Goal: Transaction & Acquisition: Purchase product/service

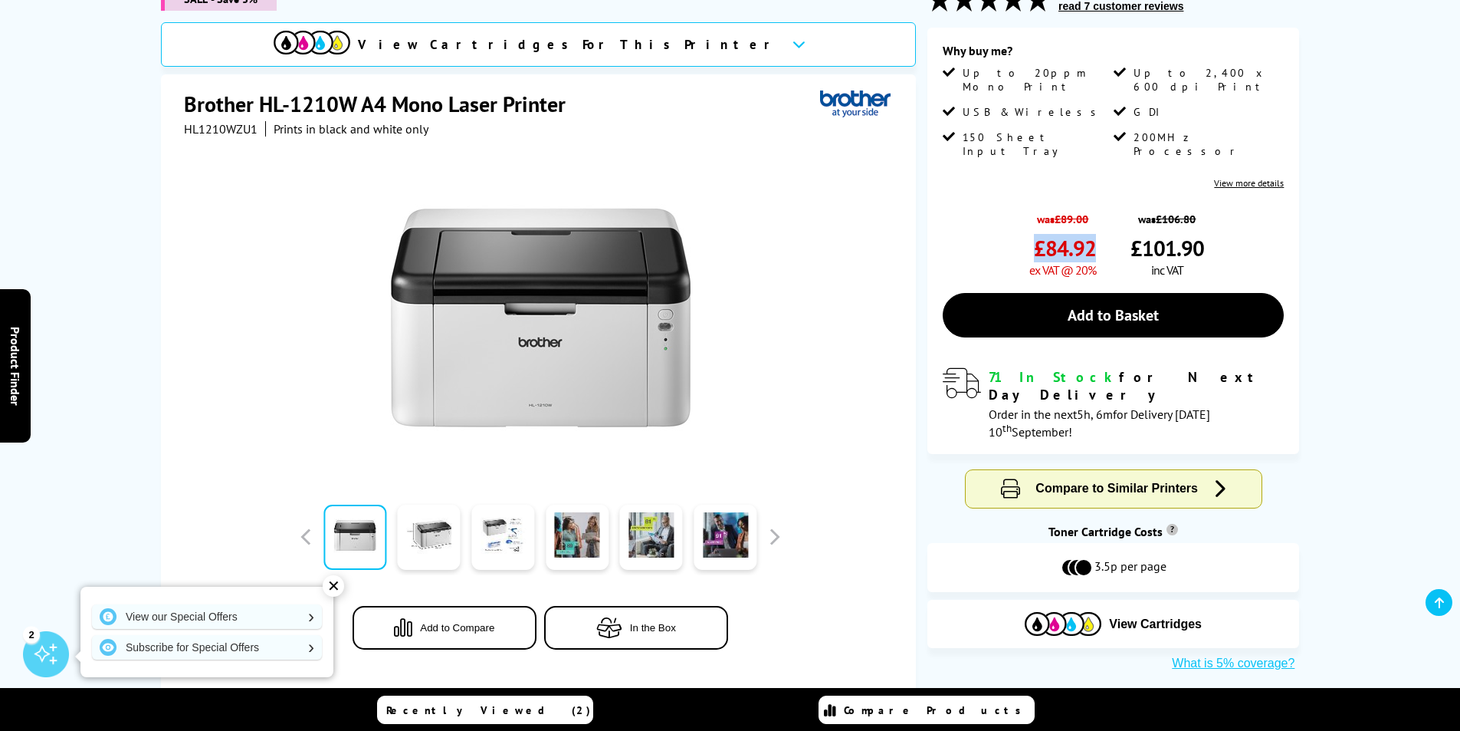
drag, startPoint x: 1093, startPoint y: 219, endPoint x: 1029, endPoint y: 228, distance: 64.2
click at [1029, 228] on div "was £89.00 £84.92 ex VAT @ 20%" at bounding box center [1062, 241] width 67 height 74
click at [1001, 204] on div "was £89.00 £84.92 ex VAT @ 20%" at bounding box center [1019, 241] width 153 height 74
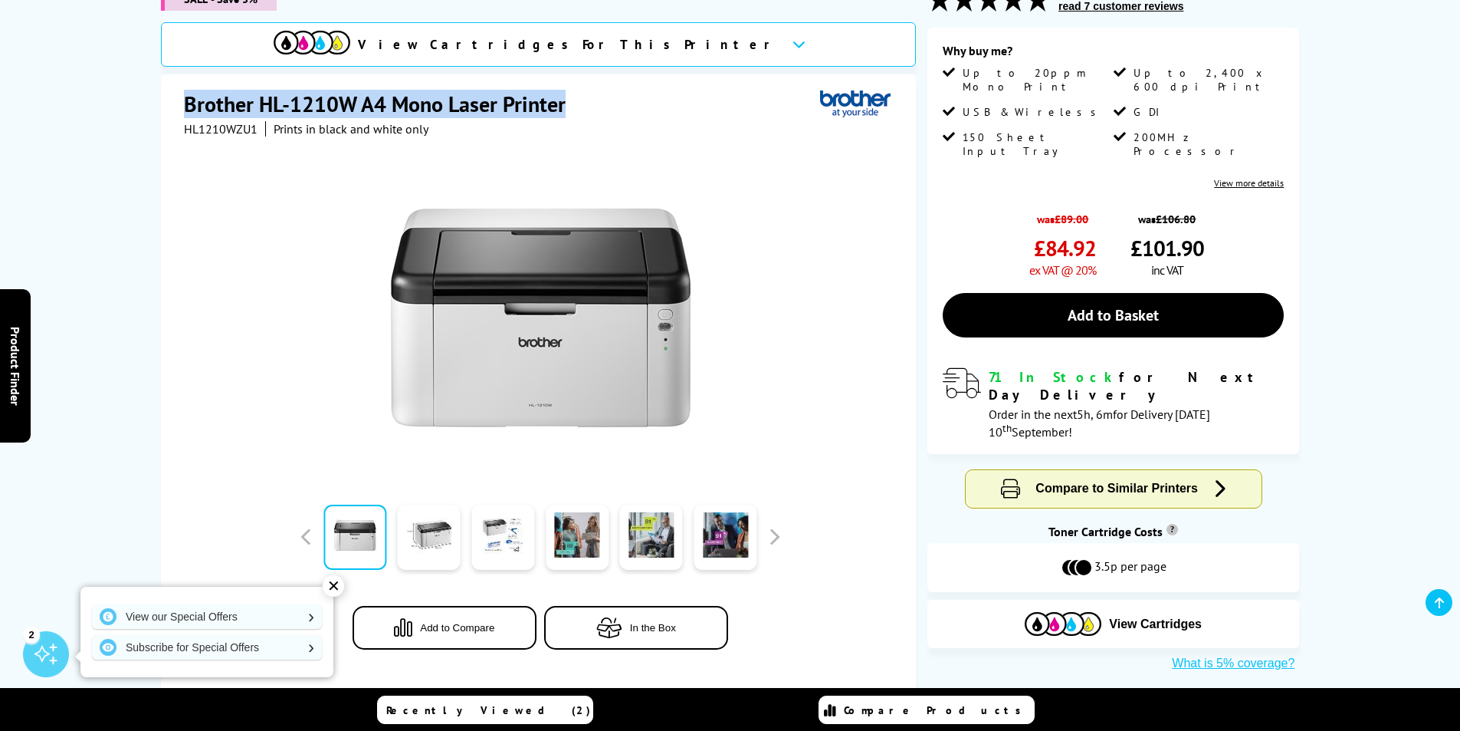
drag, startPoint x: 188, startPoint y: 97, endPoint x: 566, endPoint y: 101, distance: 377.9
click at [566, 101] on h1 "Brother HL-1210W A4 Mono Laser Printer" at bounding box center [382, 104] width 397 height 28
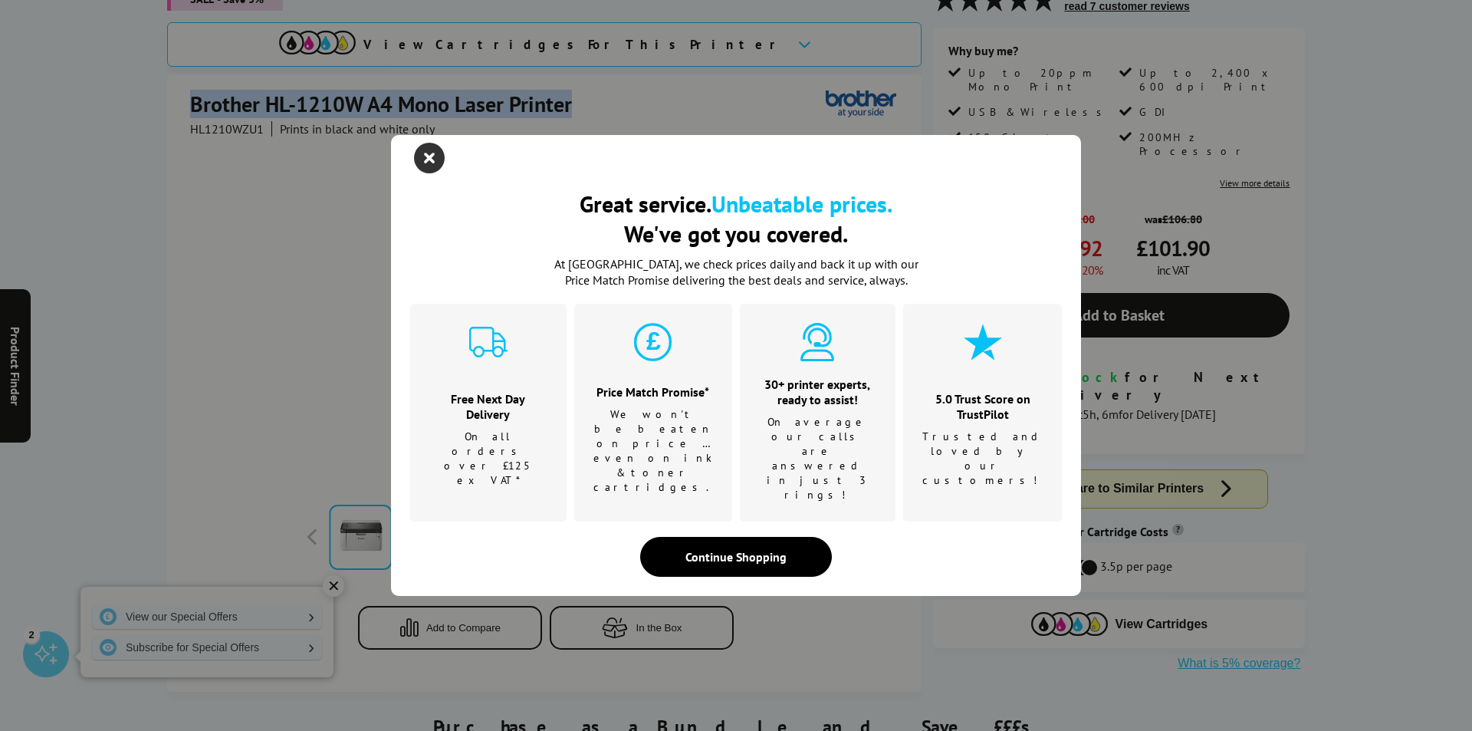
click at [426, 173] on icon "close modal" at bounding box center [429, 158] width 31 height 31
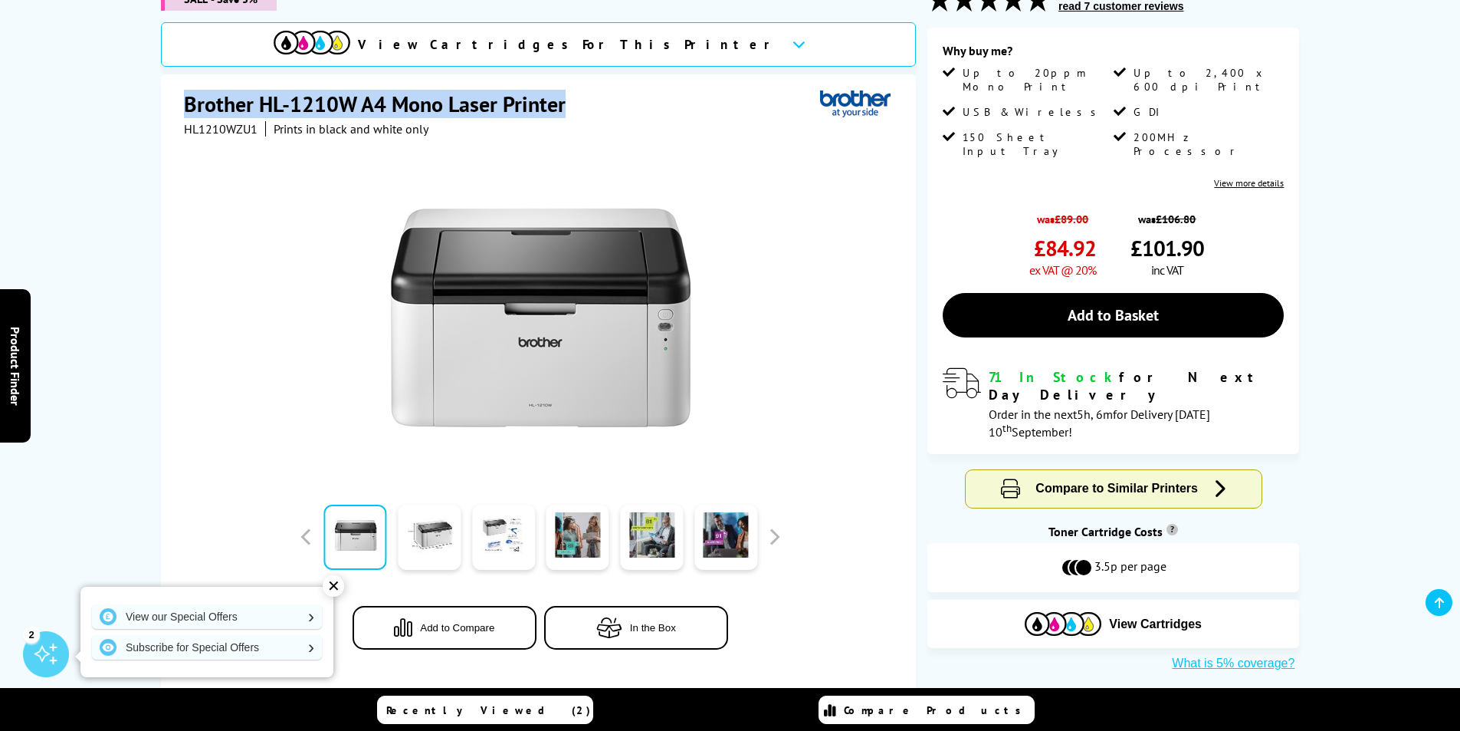
copy h1 "Brother HL-1210W A4 Mono Laser Printer"
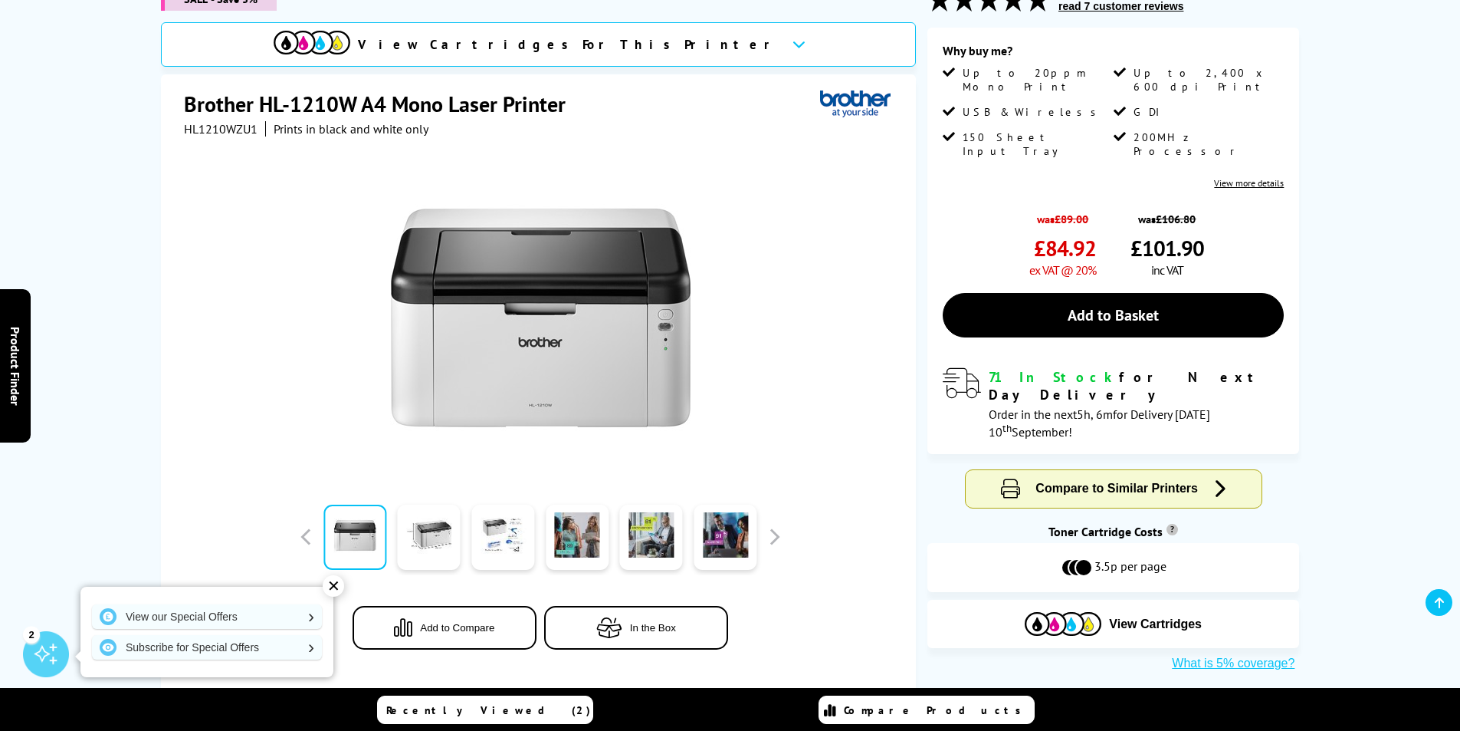
click at [961, 599] on div "View Cartridges" at bounding box center [1114, 623] width 372 height 48
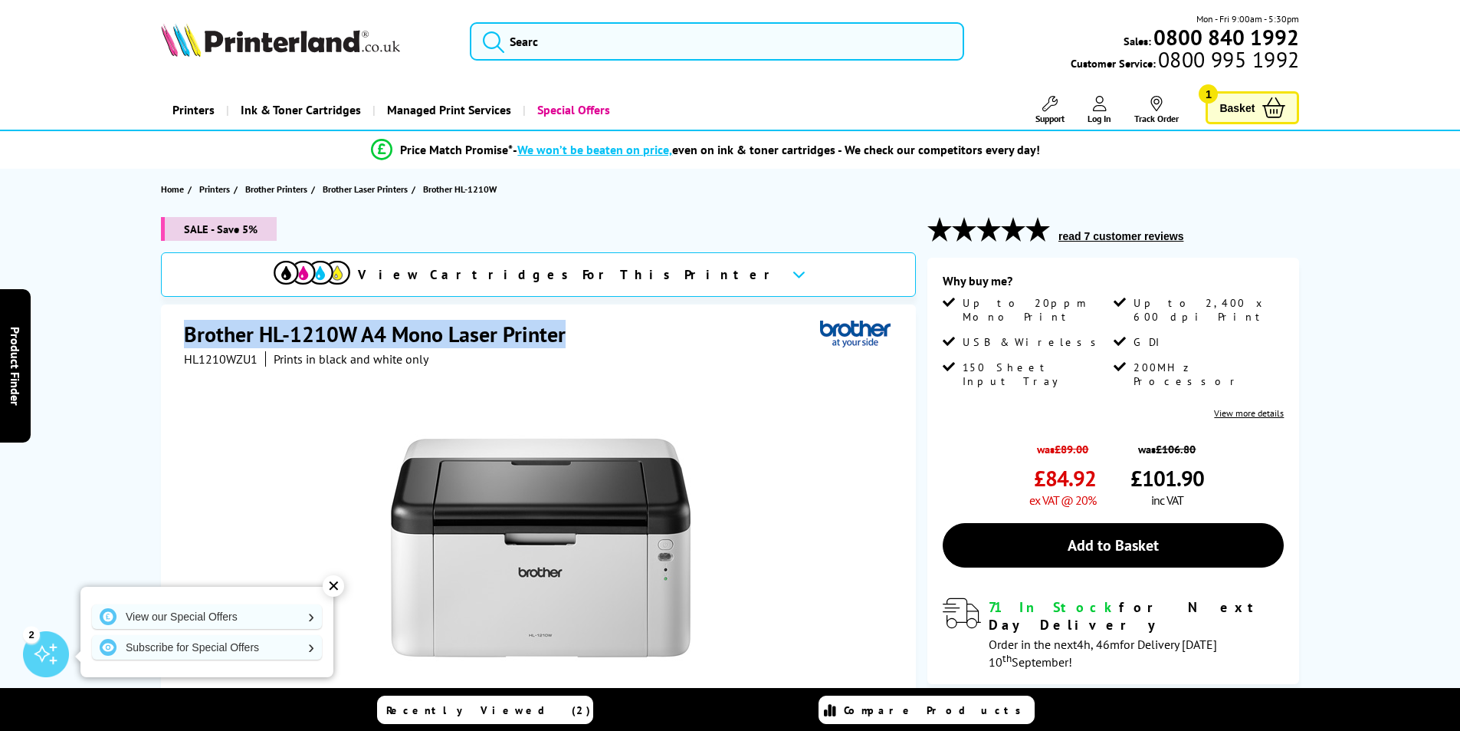
drag, startPoint x: 186, startPoint y: 331, endPoint x: 574, endPoint y: 340, distance: 388.0
click at [574, 340] on h1 "Brother HL-1210W A4 Mono Laser Printer" at bounding box center [382, 334] width 397 height 28
drag, startPoint x: 532, startPoint y: 336, endPoint x: 245, endPoint y: 324, distance: 286.9
click at [245, 324] on h1 "Brother HL-1210W A4 Mono Laser Printer" at bounding box center [382, 334] width 397 height 28
click at [366, 343] on h1 "Brother HL-1210W A4 Mono Laser Printer" at bounding box center [382, 334] width 397 height 28
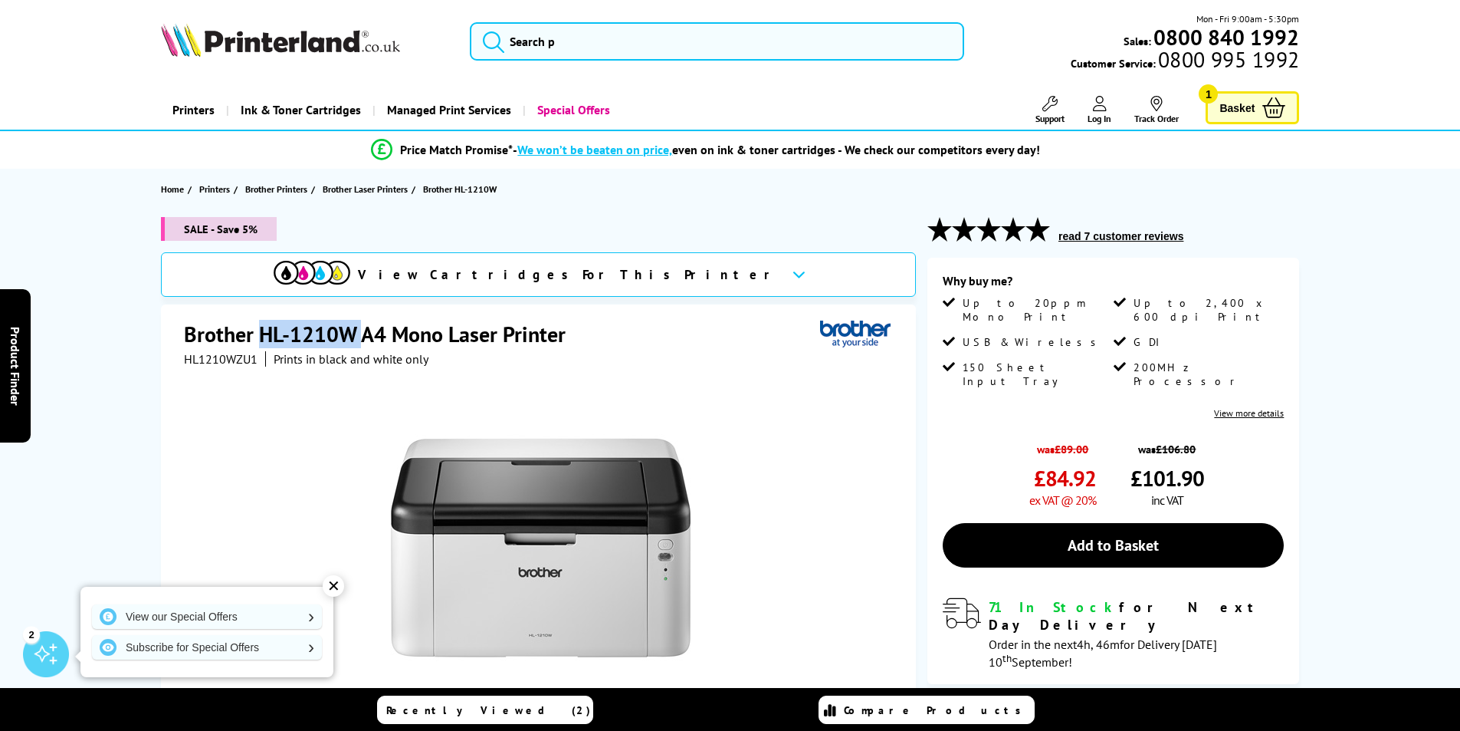
drag, startPoint x: 360, startPoint y: 332, endPoint x: 261, endPoint y: 327, distance: 99.8
click at [261, 327] on h1 "Brother HL-1210W A4 Mono Laser Printer" at bounding box center [382, 334] width 397 height 28
copy h1 "HL-1210W"
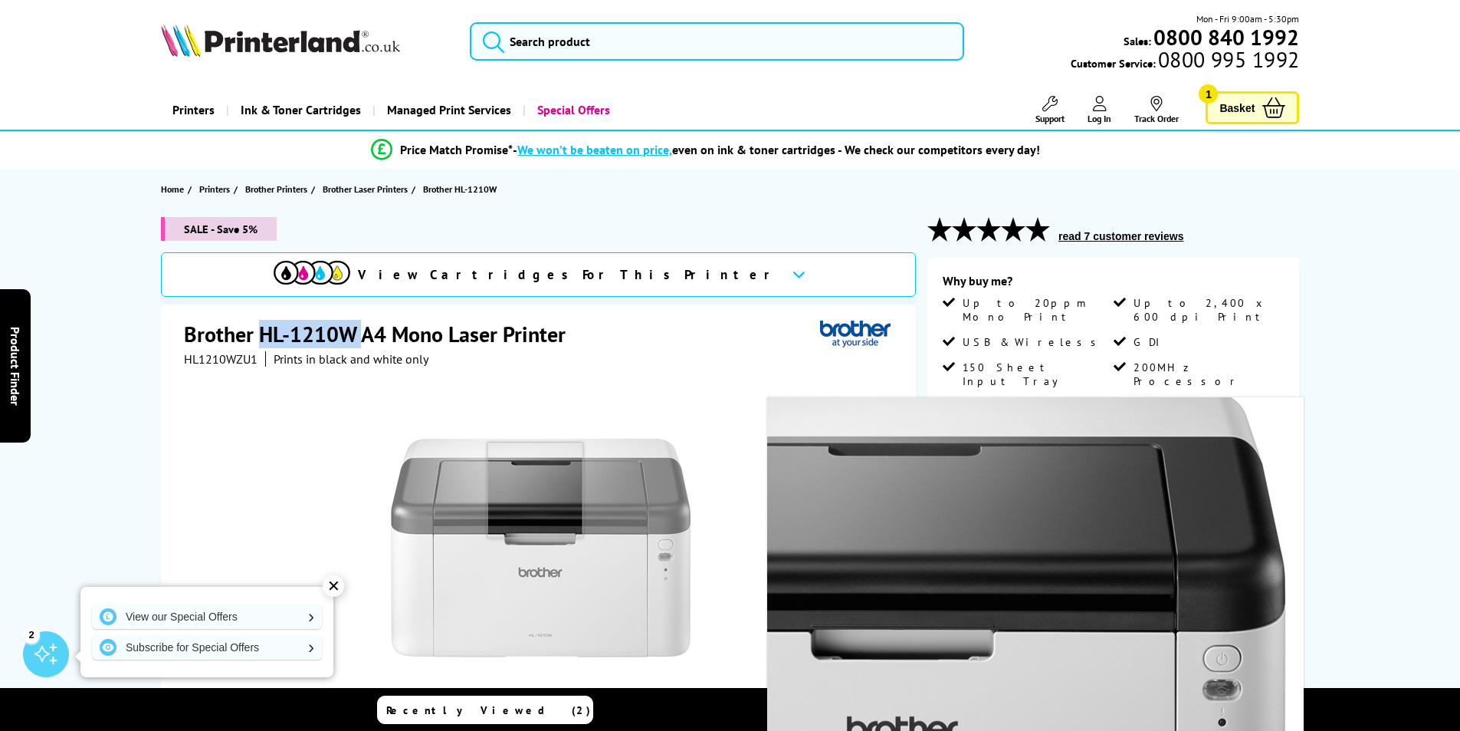
scroll to position [153, 0]
